Goal: Task Accomplishment & Management: Manage account settings

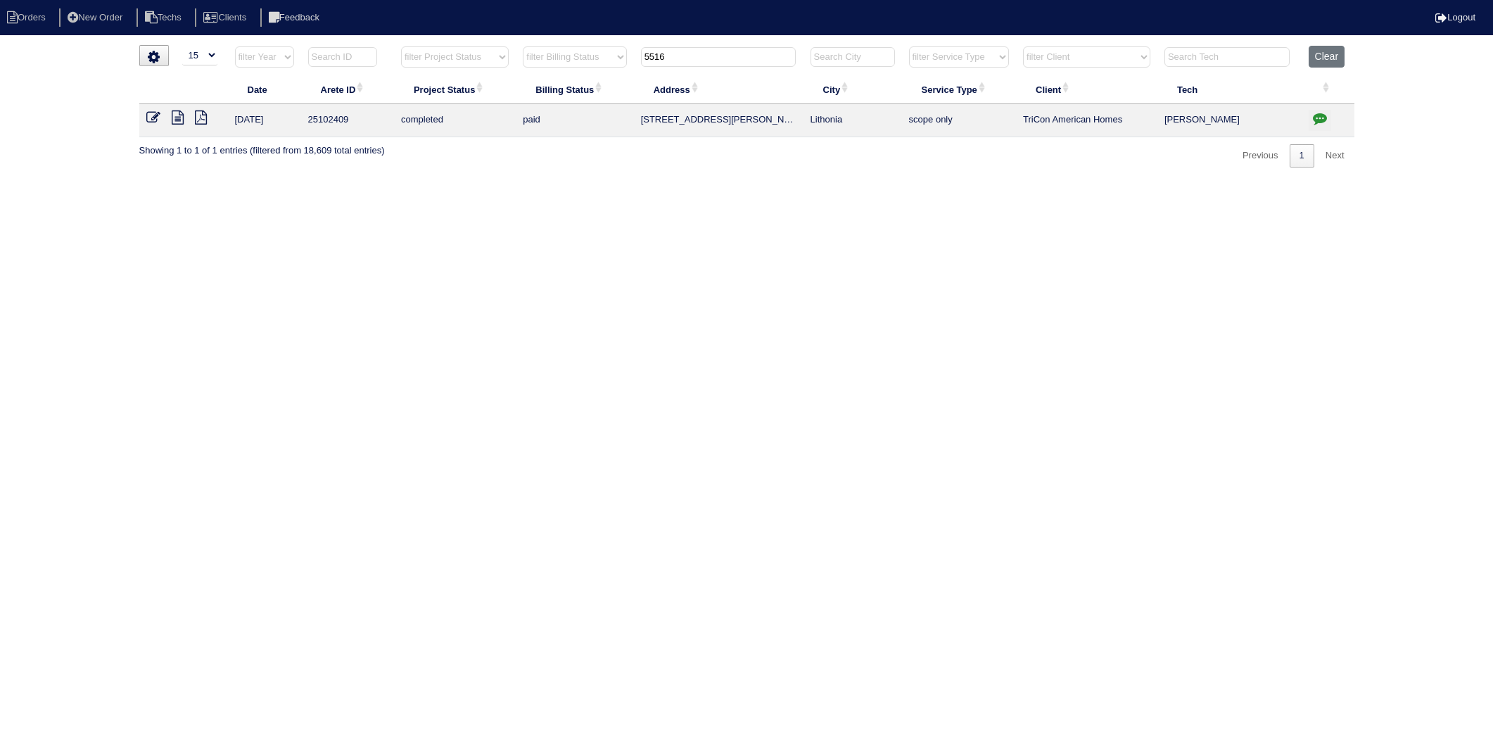
select select "15"
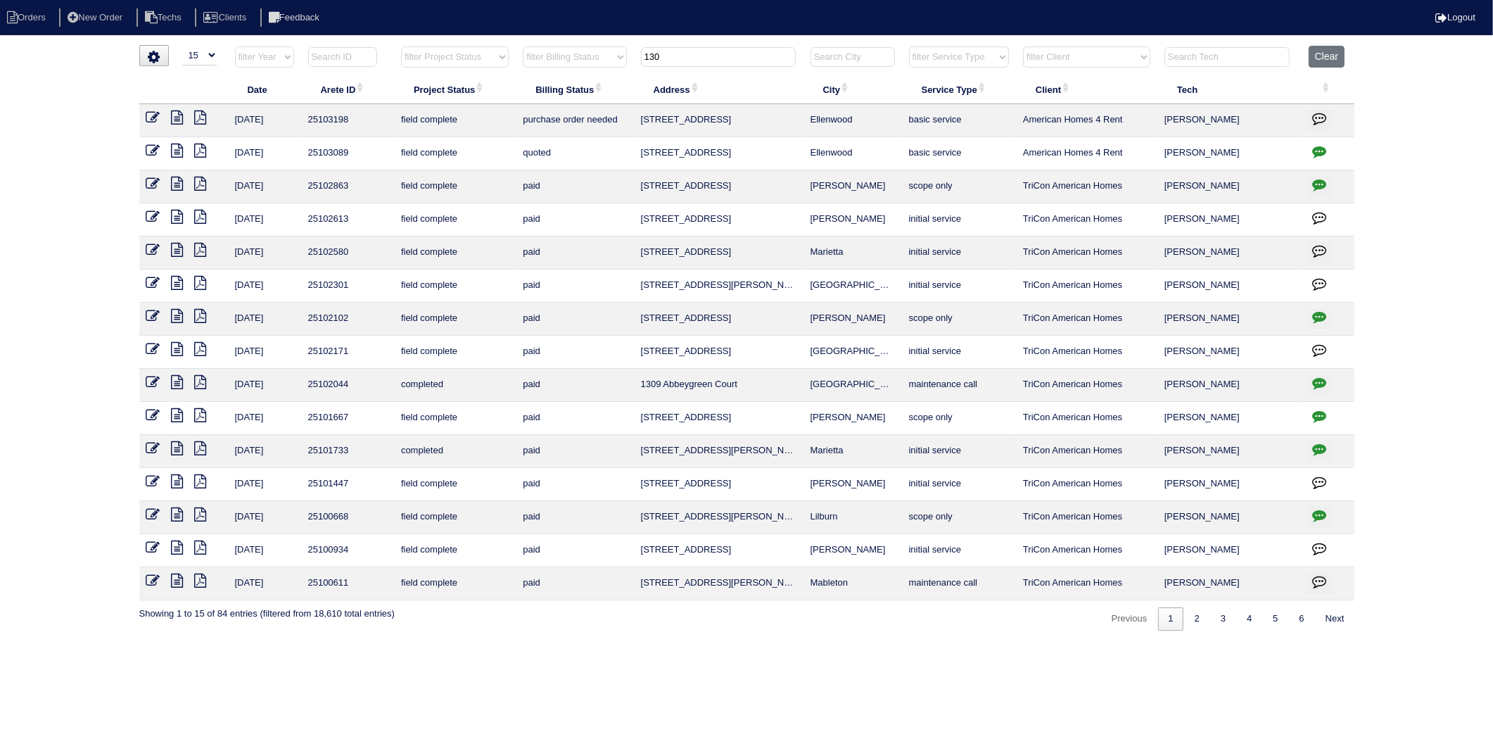
type input "130"
click at [151, 114] on icon at bounding box center [153, 117] width 14 height 14
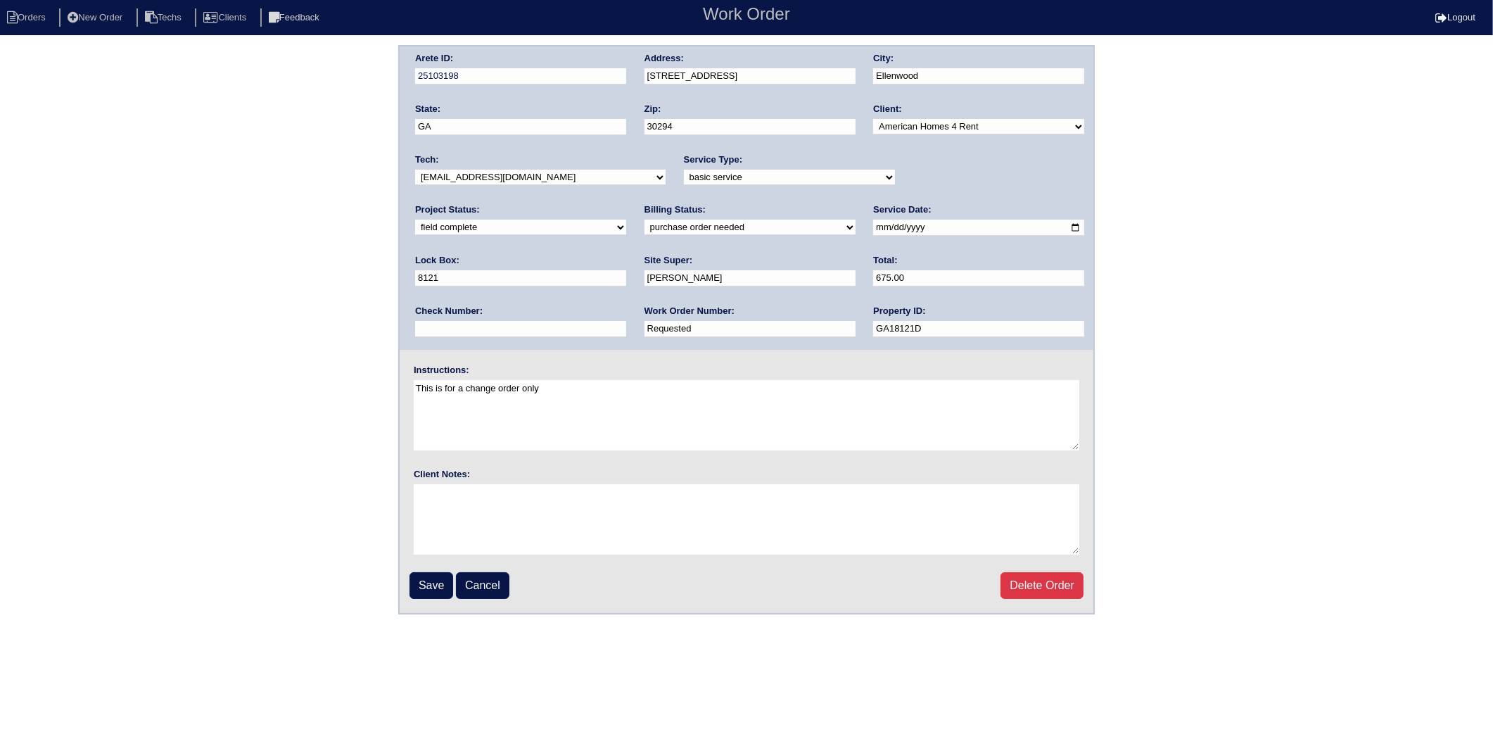
drag, startPoint x: 461, startPoint y: 326, endPoint x: 362, endPoint y: 334, distance: 99.6
click at [362, 334] on div "Arete ID: 25103198 Address: [STREET_ADDRESS] City: [GEOGRAPHIC_DATA] State: [GE…" at bounding box center [746, 329] width 1493 height 569
type input "1276808"
click at [314, 395] on div "Arete ID: 25103198 Address: [STREET_ADDRESS] City: [GEOGRAPHIC_DATA] State: [GE…" at bounding box center [746, 329] width 1493 height 569
click at [426, 588] on input "Save" at bounding box center [431, 585] width 44 height 27
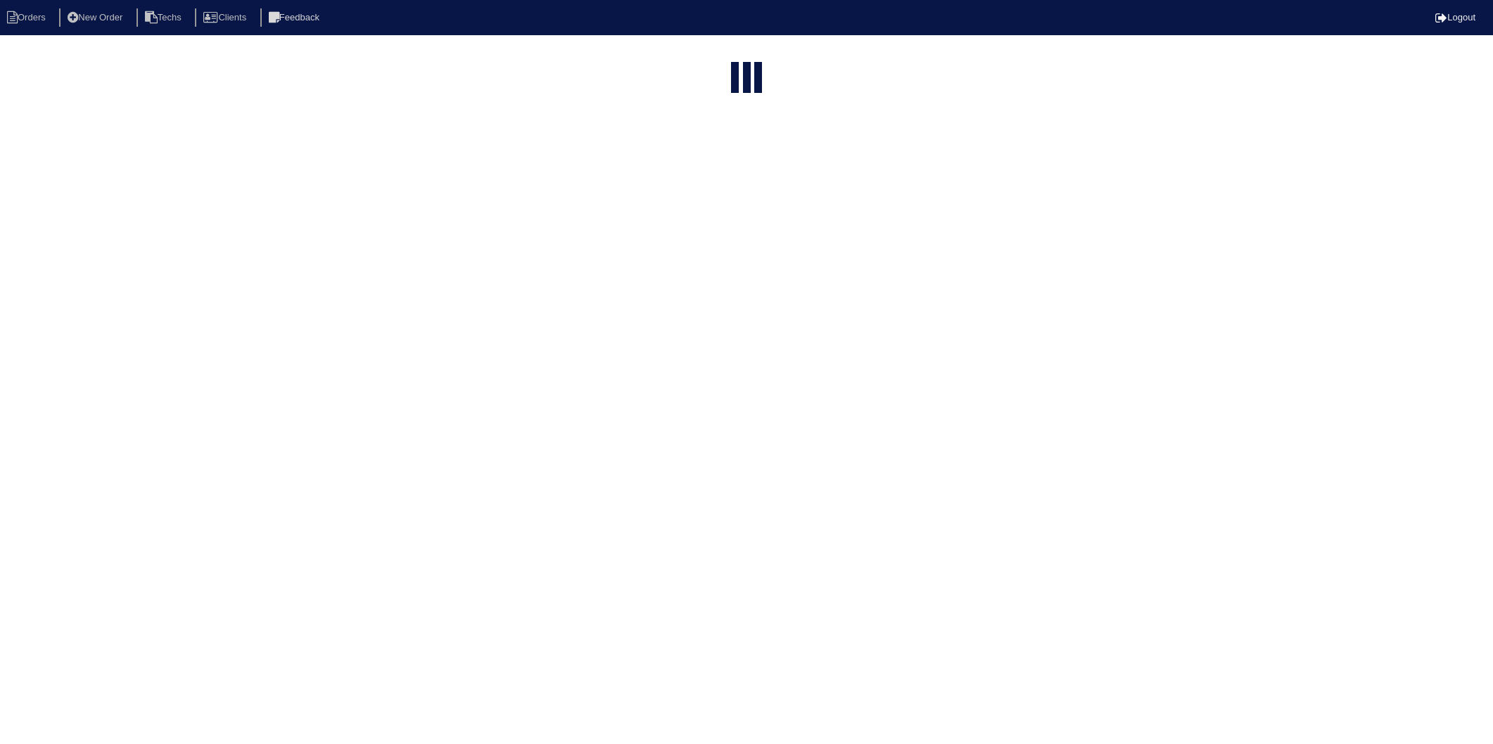
select select "15"
type input "130"
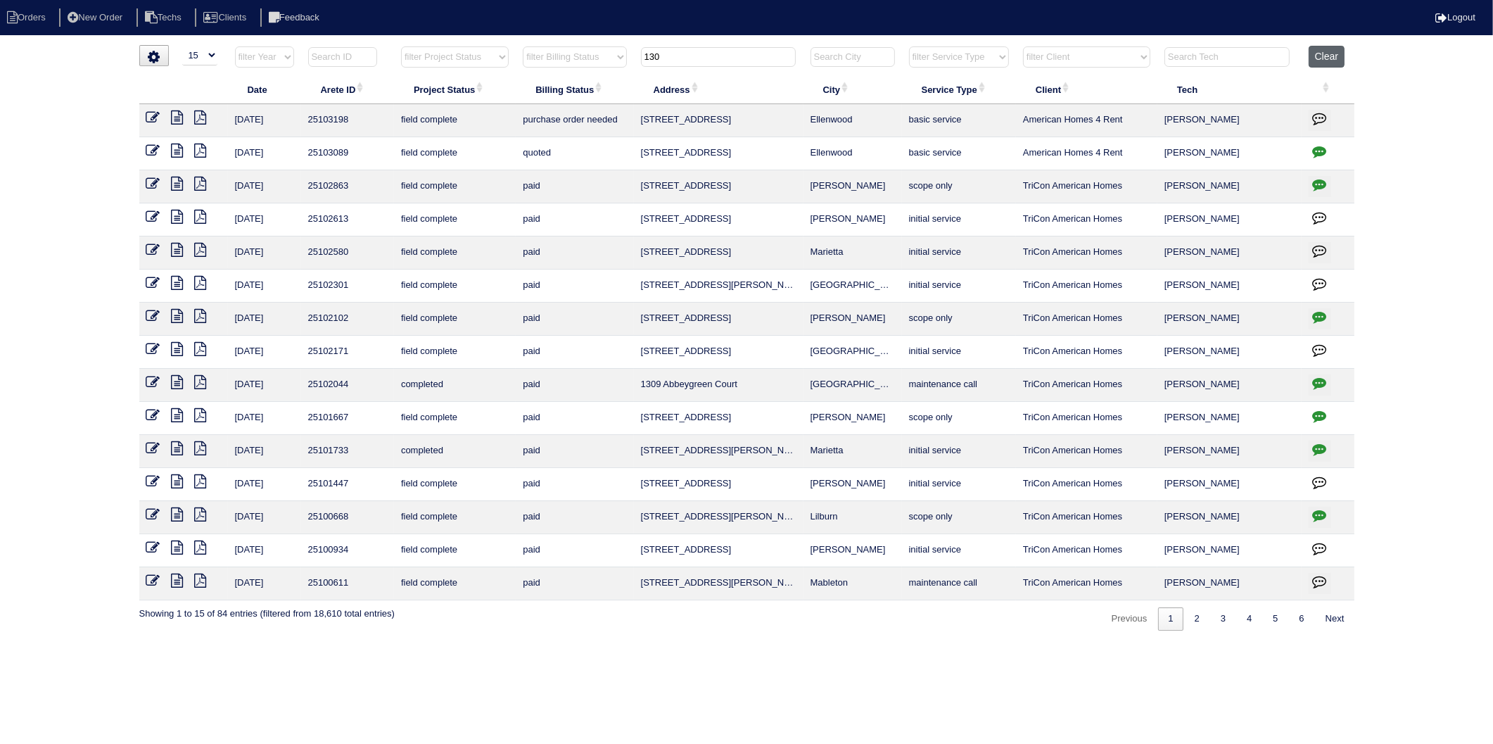
click at [1321, 49] on button "Clear" at bounding box center [1327, 57] width 36 height 22
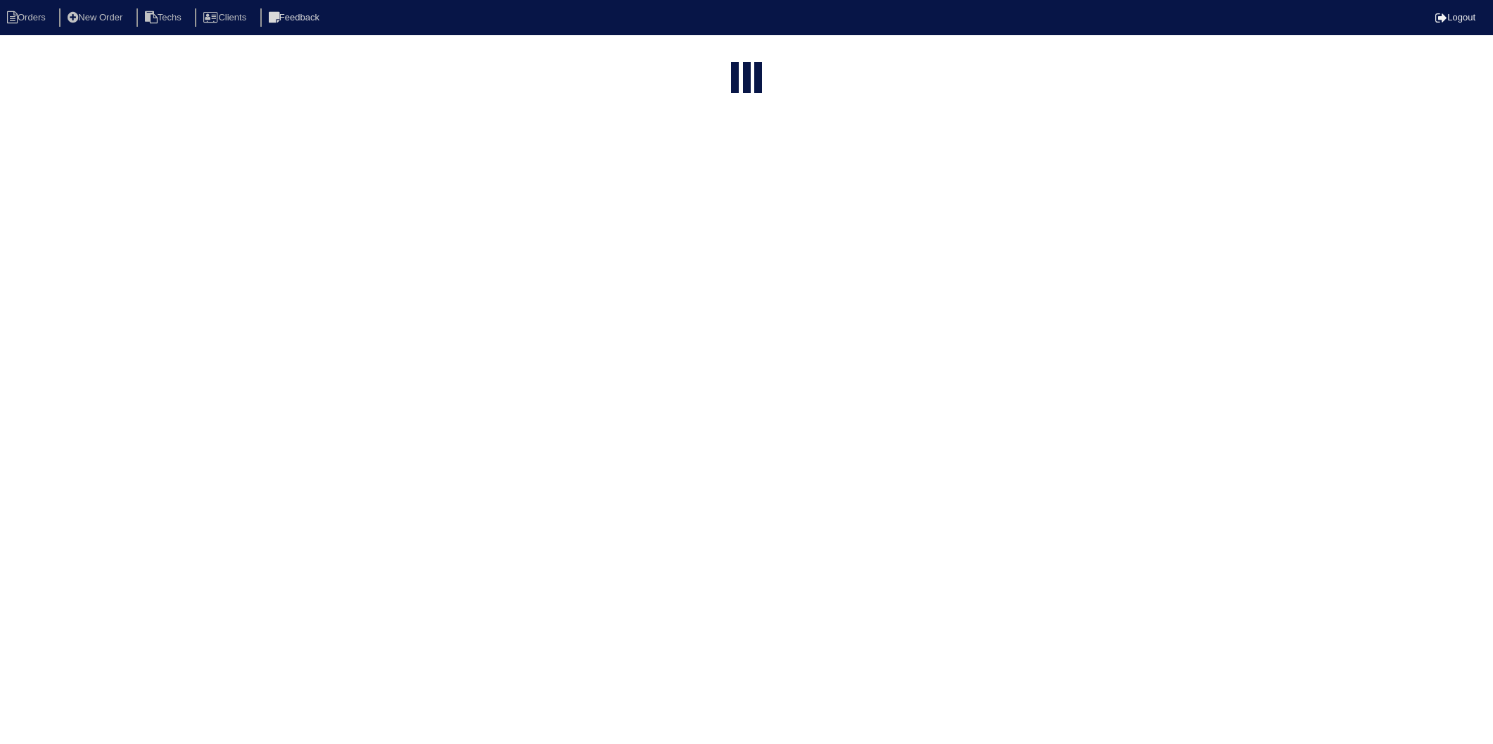
select select "15"
